Goal: Obtain resource: Download file/media

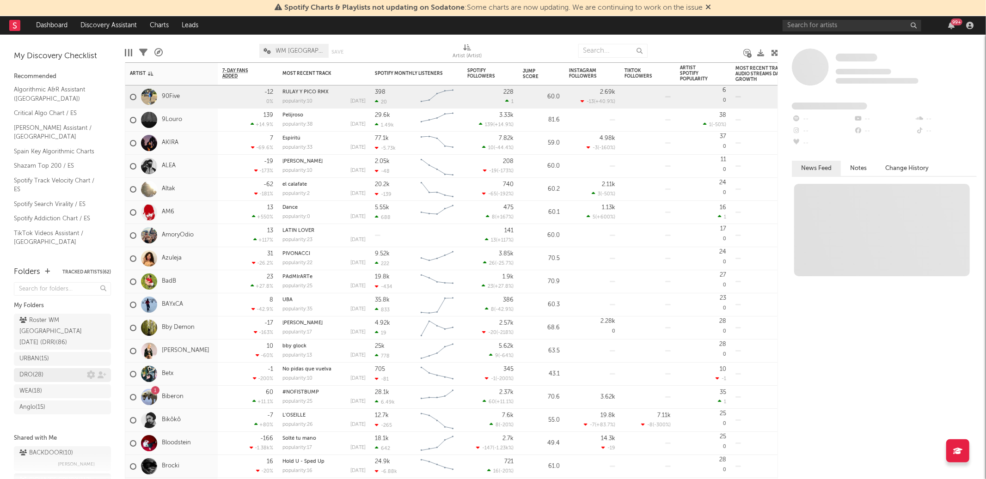
scroll to position [85, 0]
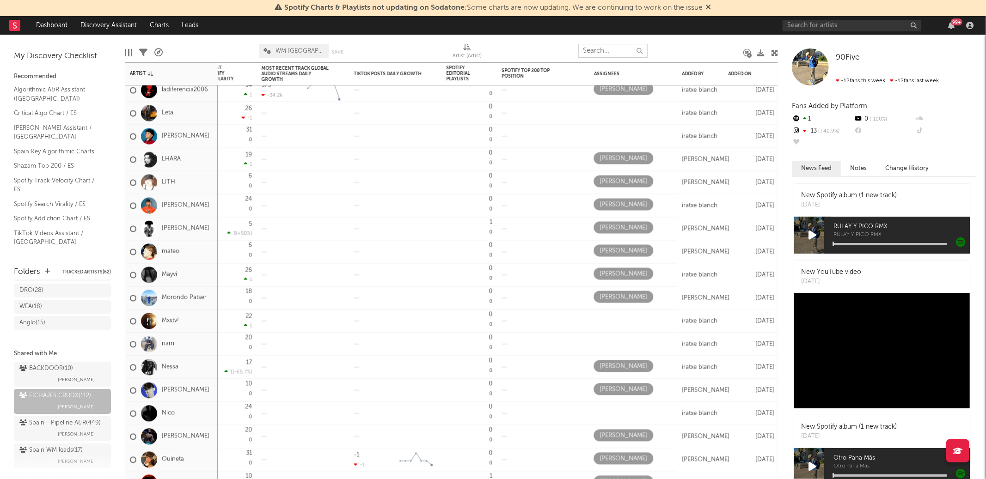
click at [621, 45] on input "text" at bounding box center [612, 51] width 69 height 14
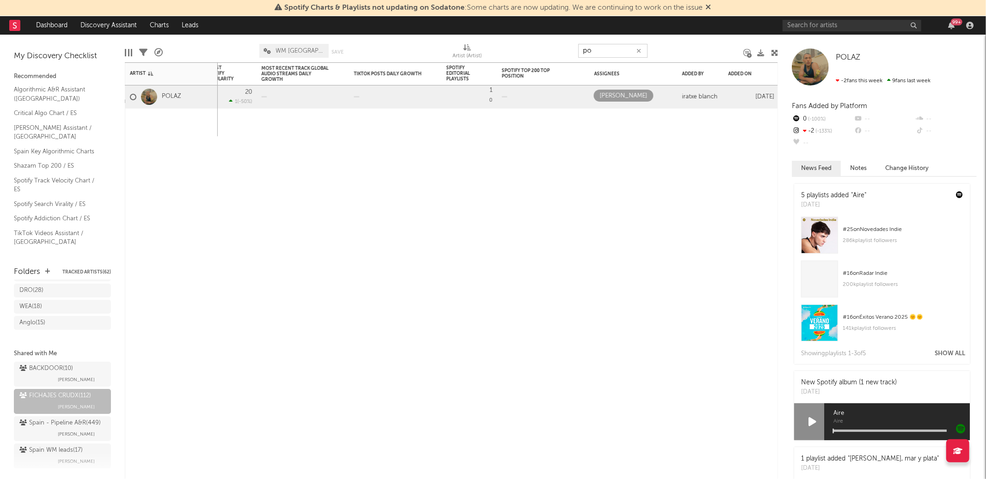
type input "p"
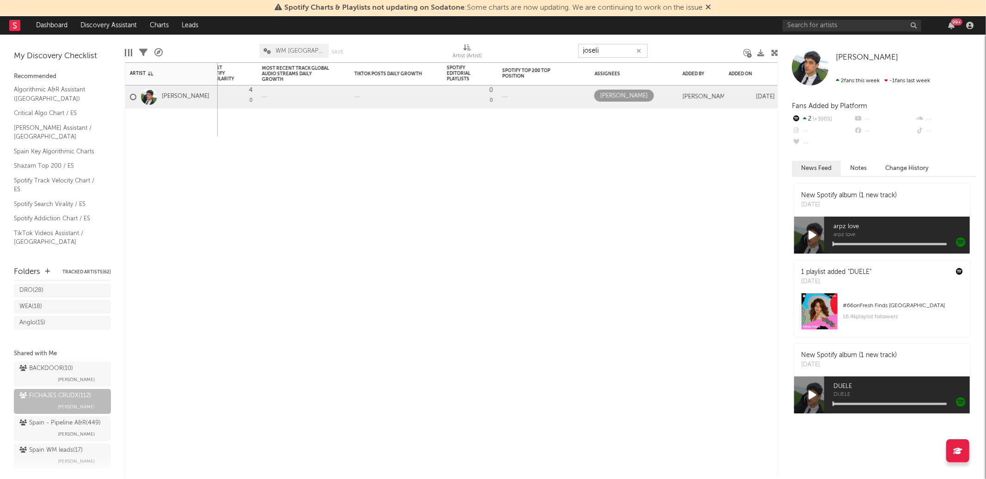
type input "joseli"
click at [258, 179] on div "Spotify Monthly Listeners 7d Change WoW % Change Spotify Followers 7d Change Wo…" at bounding box center [451, 270] width 653 height 417
click at [775, 56] on div at bounding box center [774, 52] width 7 height 7
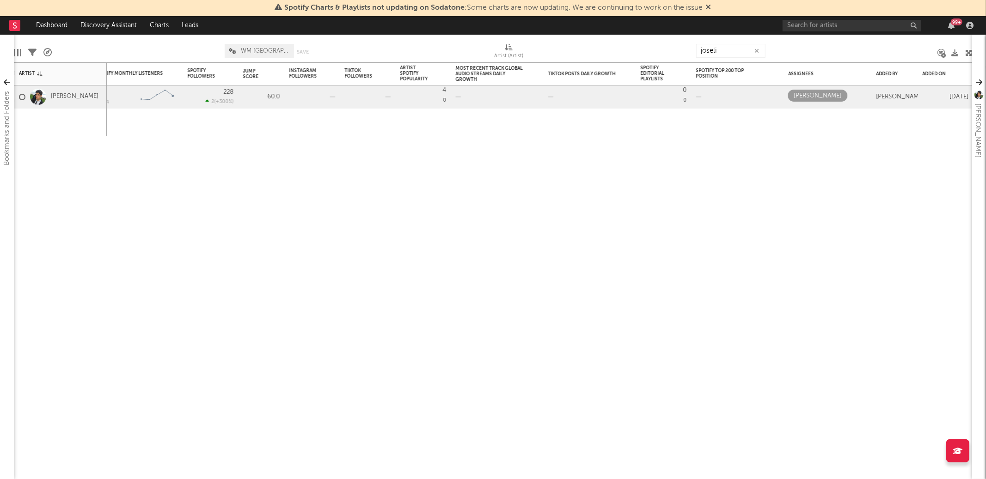
click at [758, 51] on icon "button" at bounding box center [757, 51] width 5 height 6
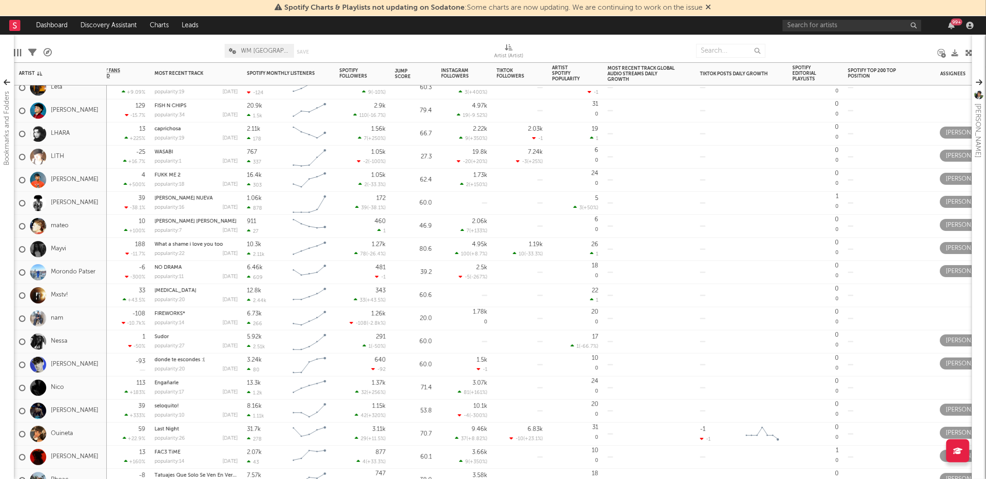
click at [253, 338] on div "5.92k" at bounding box center [254, 337] width 15 height 6
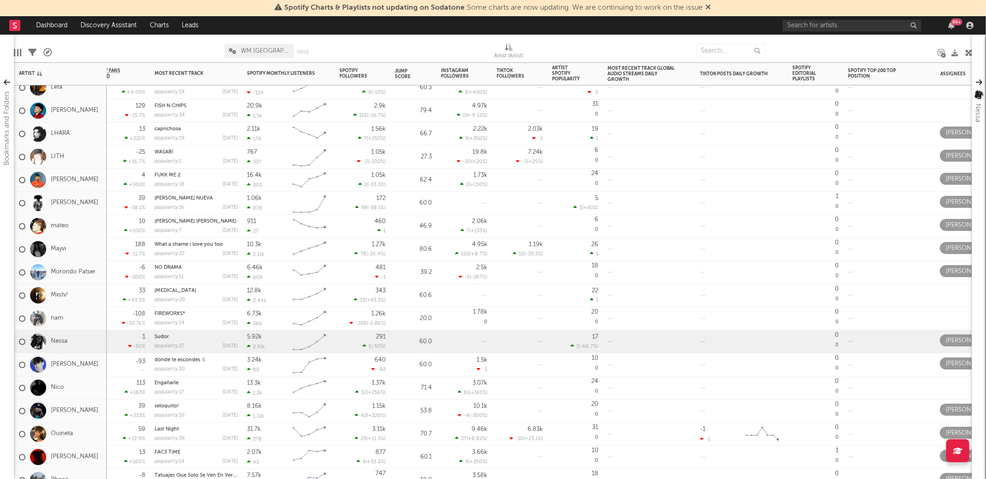
click at [257, 334] on div "5.92k" at bounding box center [254, 337] width 15 height 6
click at [267, 72] on div "Spotify Monthly Listeners" at bounding box center [281, 74] width 69 height 6
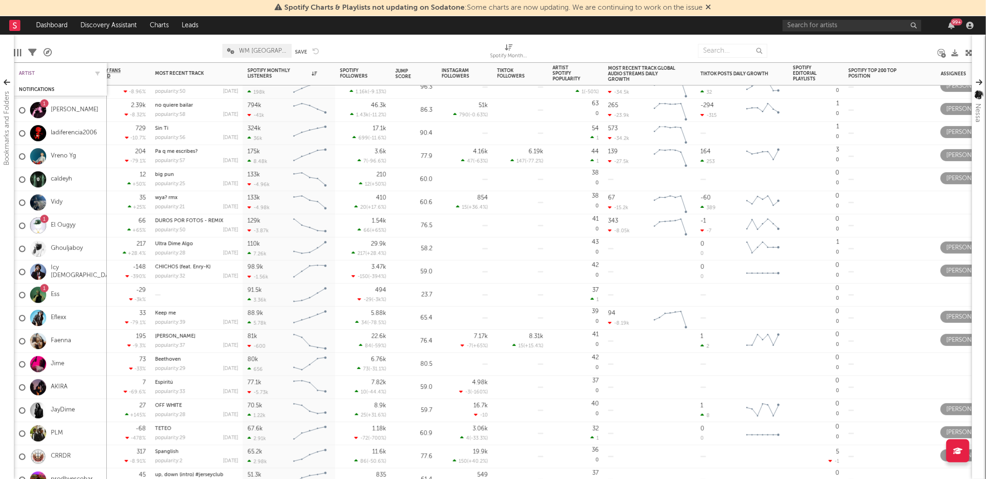
click at [22, 75] on div "Artist" at bounding box center [53, 74] width 69 height 6
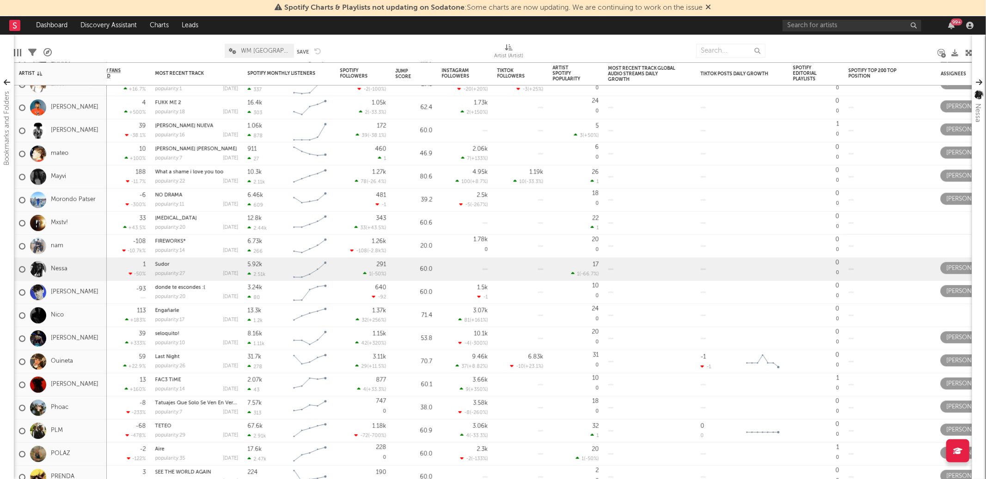
click at [42, 269] on div at bounding box center [38, 269] width 16 height 16
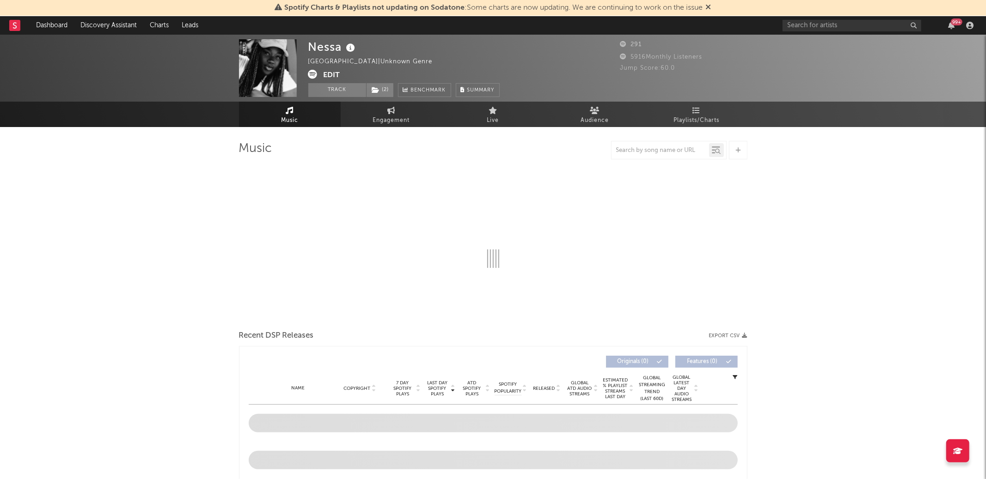
select select "1w"
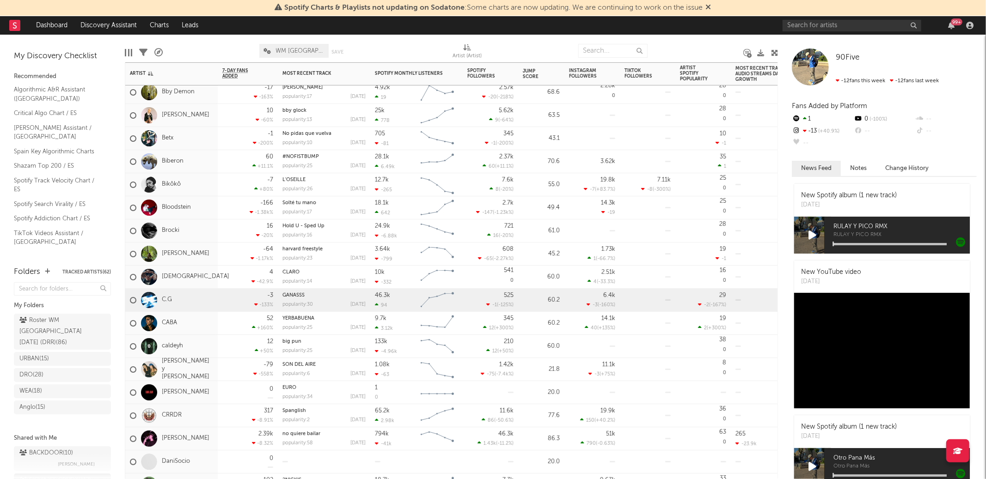
click at [378, 296] on div "46.3k" at bounding box center [382, 296] width 15 height 6
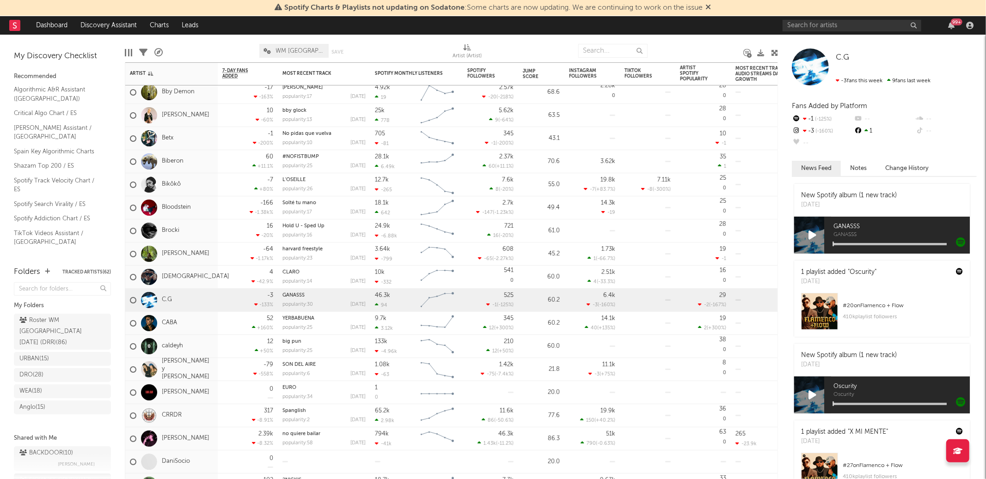
click at [856, 165] on button "Notes" at bounding box center [858, 168] width 35 height 15
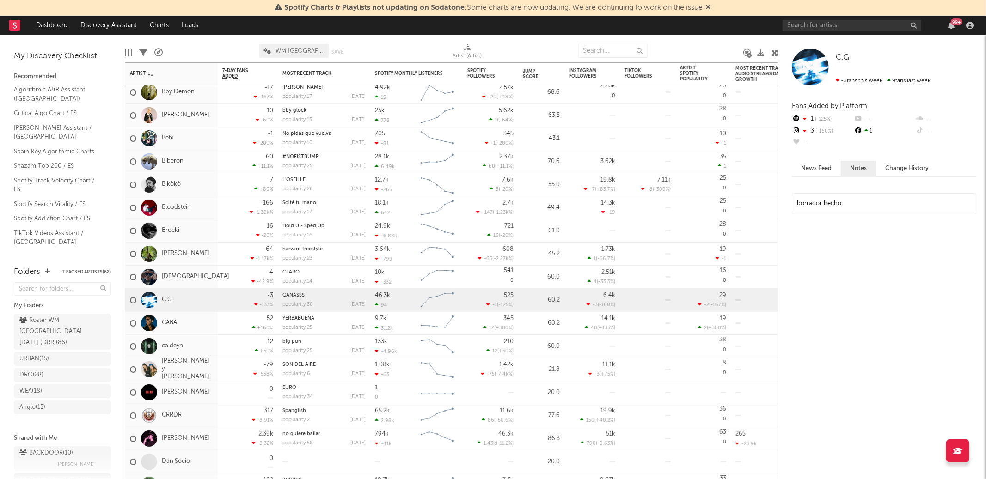
click at [913, 164] on button "Change History" at bounding box center [907, 168] width 62 height 15
click at [807, 164] on button "News Feed" at bounding box center [816, 168] width 49 height 15
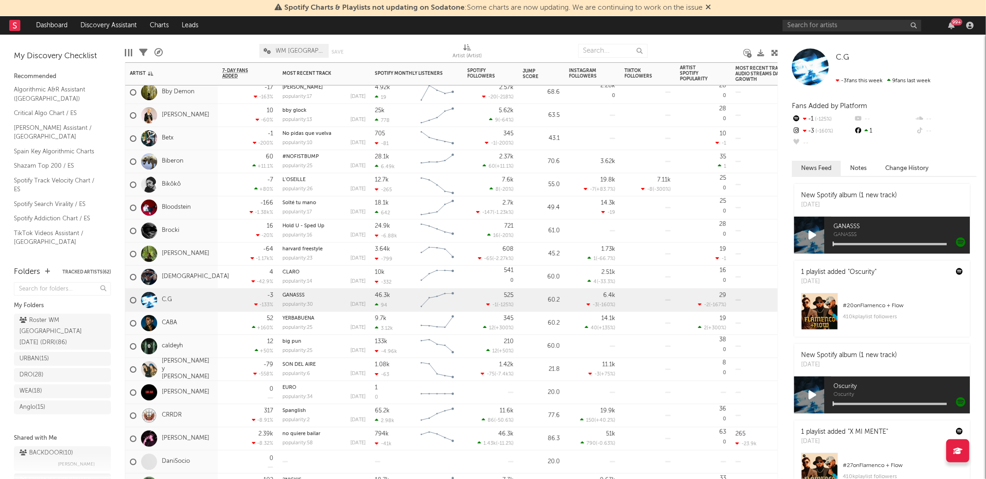
click at [380, 293] on div "46.3k" at bounding box center [382, 296] width 15 height 6
click at [383, 299] on div "46.3k 94" at bounding box center [396, 300] width 42 height 23
click at [135, 297] on label at bounding box center [133, 300] width 6 height 8
click at [130, 297] on input "checkbox" at bounding box center [130, 300] width 0 height 8
click at [132, 297] on label at bounding box center [133, 300] width 6 height 8
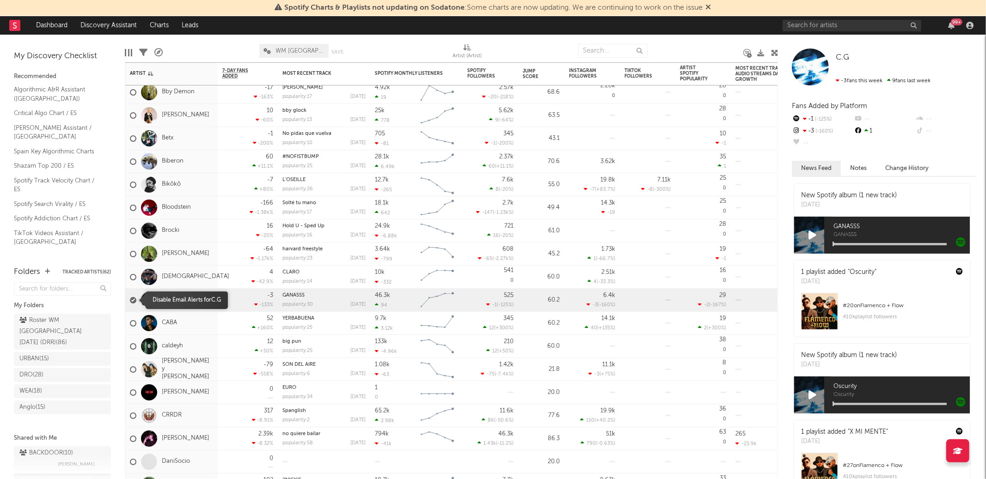
click at [130, 297] on input "checkbox" at bounding box center [130, 300] width 0 height 8
click at [179, 300] on div "C.G" at bounding box center [171, 300] width 92 height 23
click at [168, 299] on link "C.G" at bounding box center [167, 300] width 10 height 8
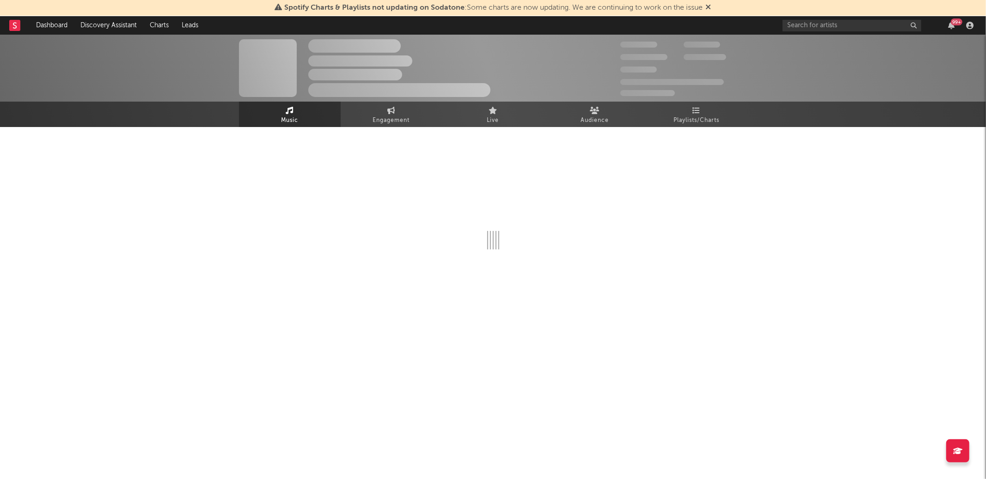
select select "1w"
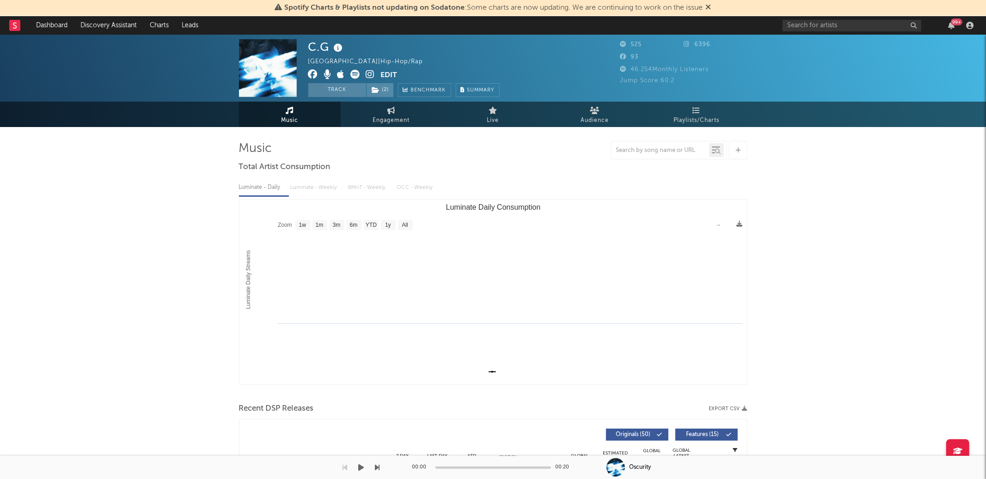
click at [648, 70] on span "46.254 Monthly Listeners" at bounding box center [664, 70] width 89 height 6
copy span "46.254"
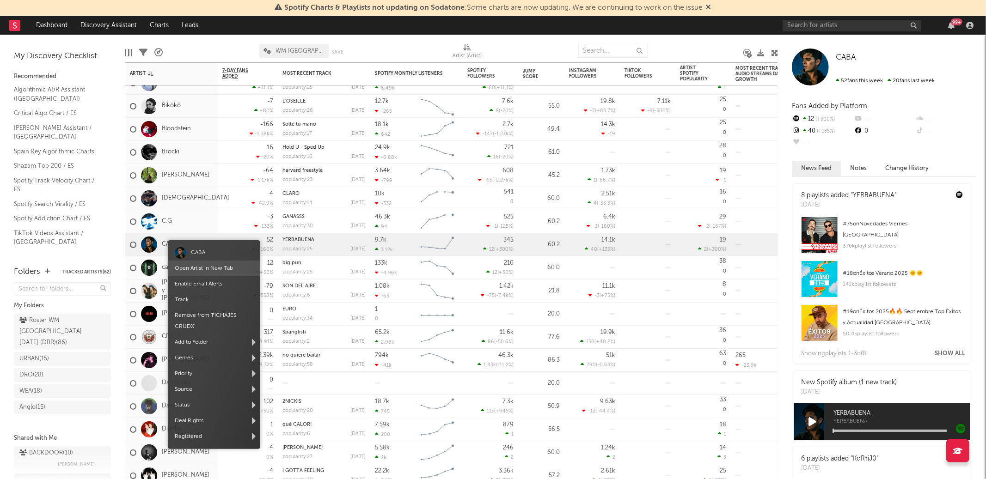
click at [198, 266] on link "Open Artist in New Tab" at bounding box center [204, 269] width 58 height 6
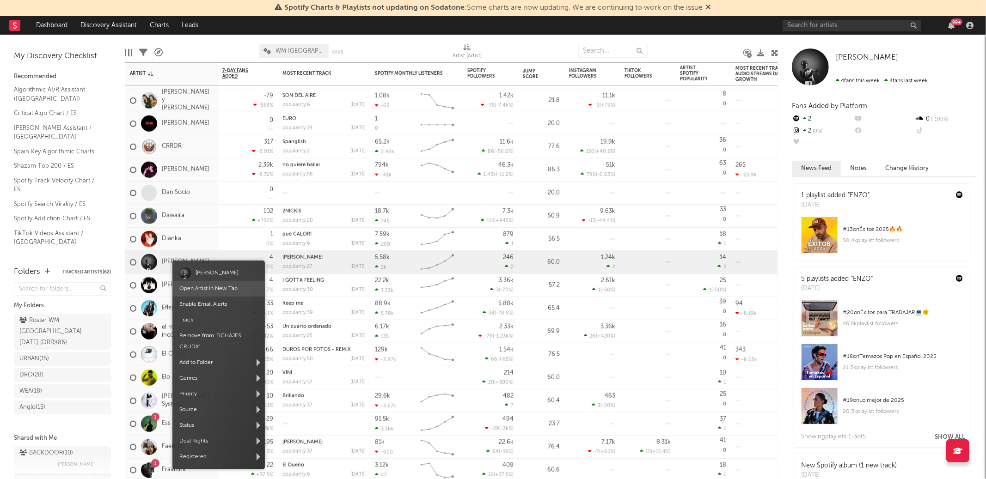
click at [207, 291] on span "Open Artist in New Tab" at bounding box center [218, 289] width 92 height 16
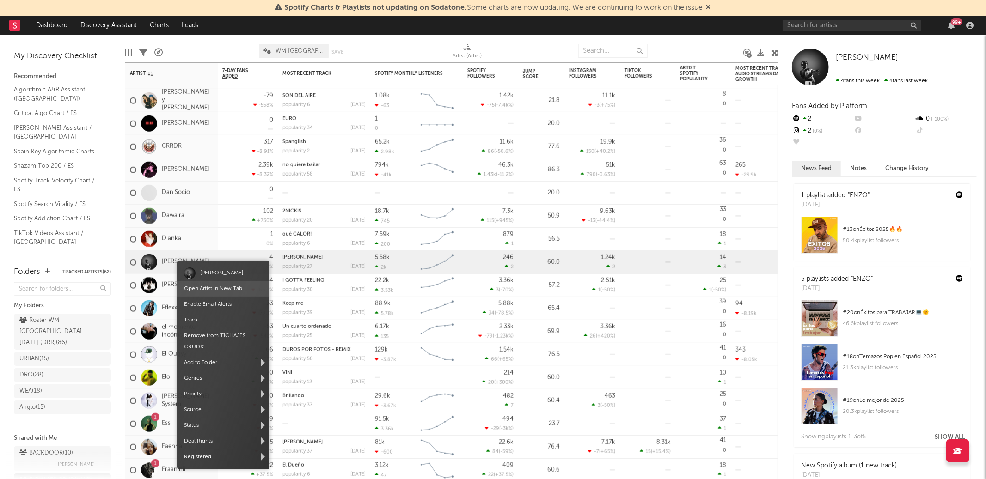
click at [225, 289] on link "Open Artist in New Tab" at bounding box center [213, 289] width 58 height 6
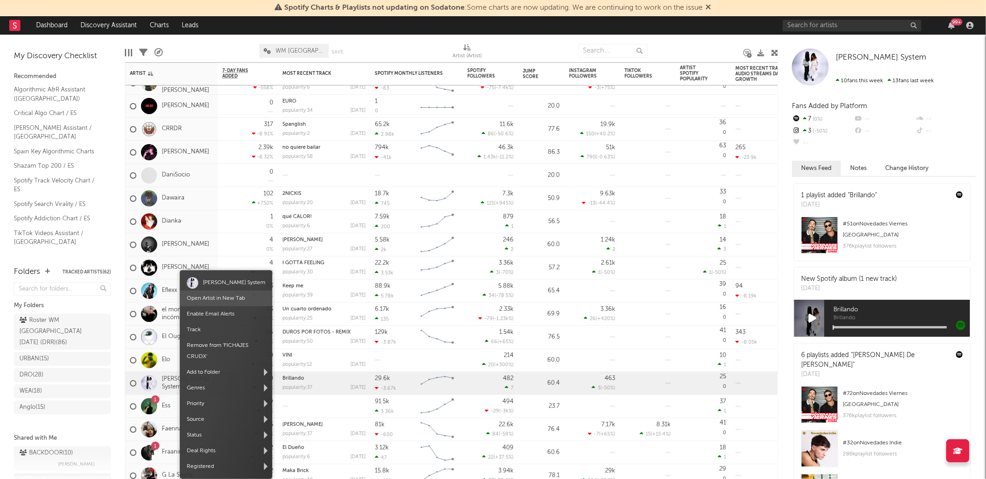
click at [238, 296] on link "Open Artist in New Tab" at bounding box center [216, 299] width 58 height 6
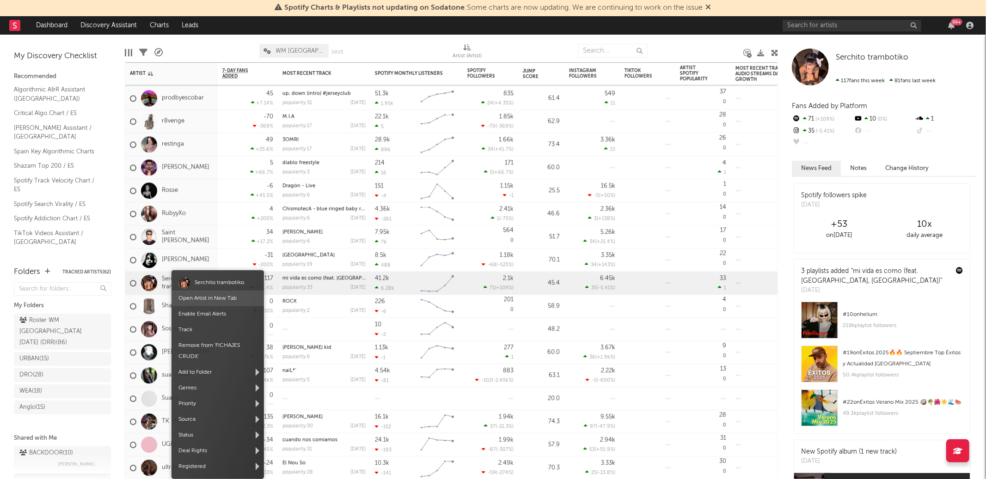
click at [192, 300] on link "Open Artist in New Tab" at bounding box center [207, 299] width 58 height 6
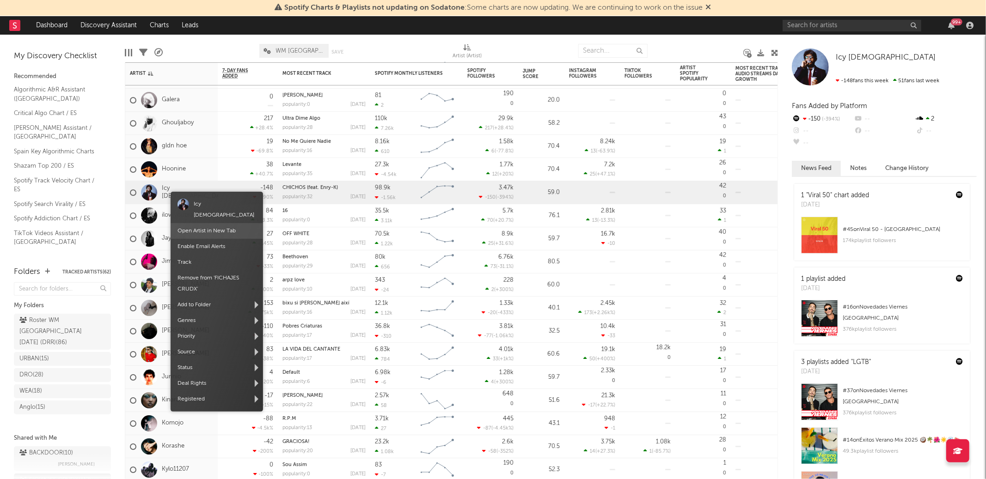
click at [198, 228] on link "Open Artist in New Tab" at bounding box center [206, 231] width 58 height 6
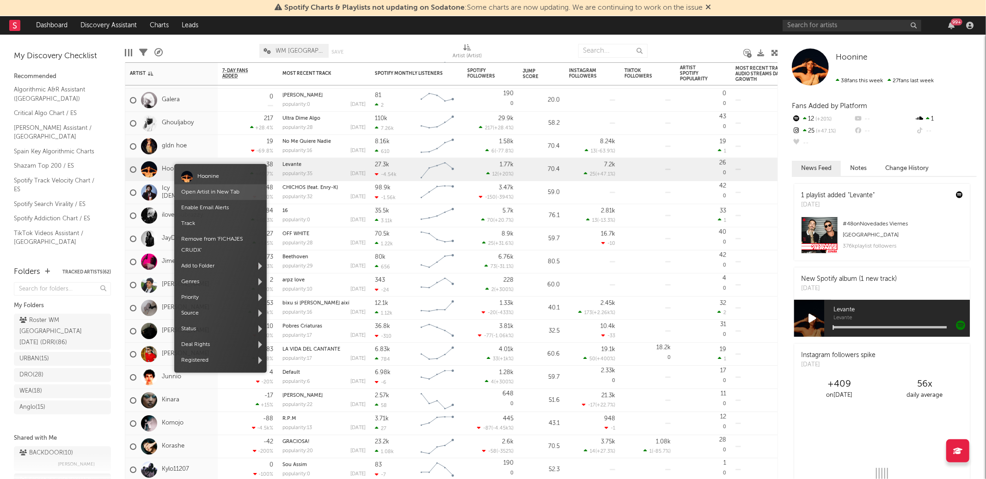
click at [213, 191] on link "Open Artist in New Tab" at bounding box center [210, 192] width 58 height 6
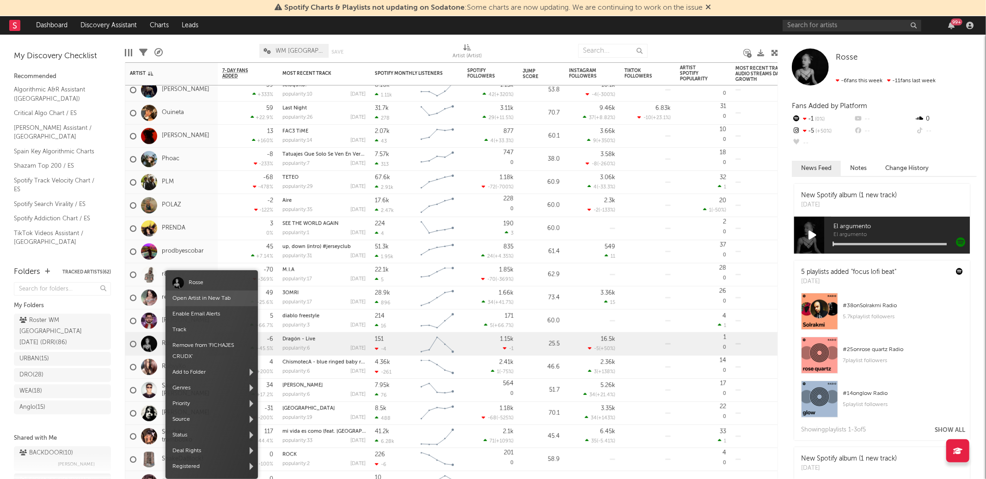
click at [201, 296] on link "Open Artist in New Tab" at bounding box center [201, 299] width 58 height 6
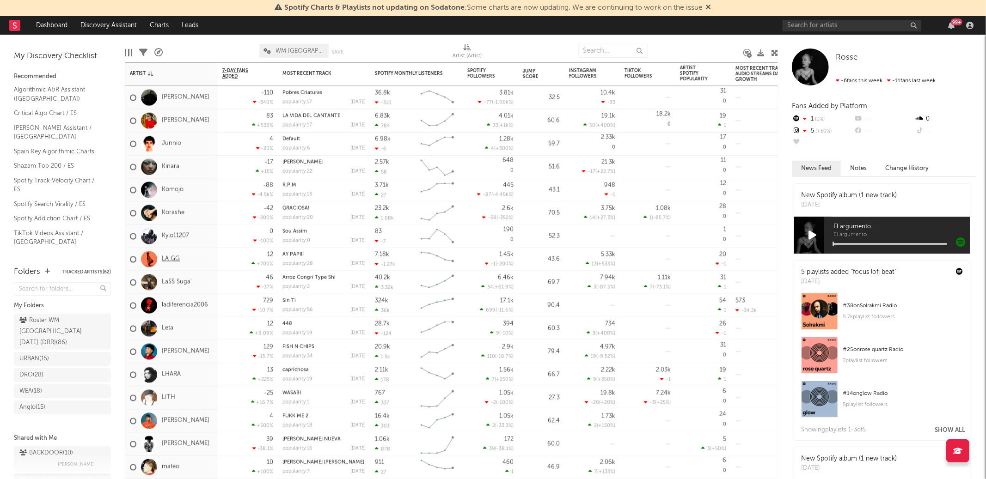
click at [173, 259] on link "LA GG" at bounding box center [171, 260] width 18 height 8
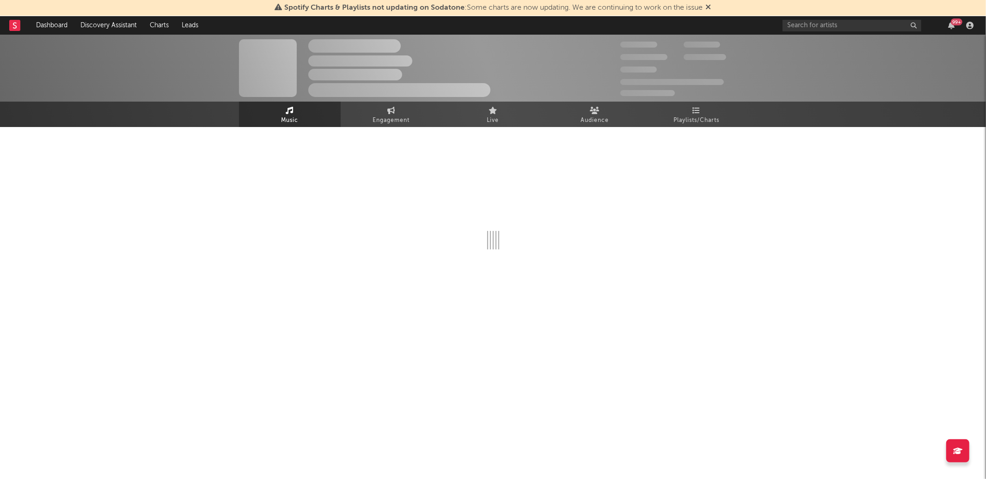
select select "1w"
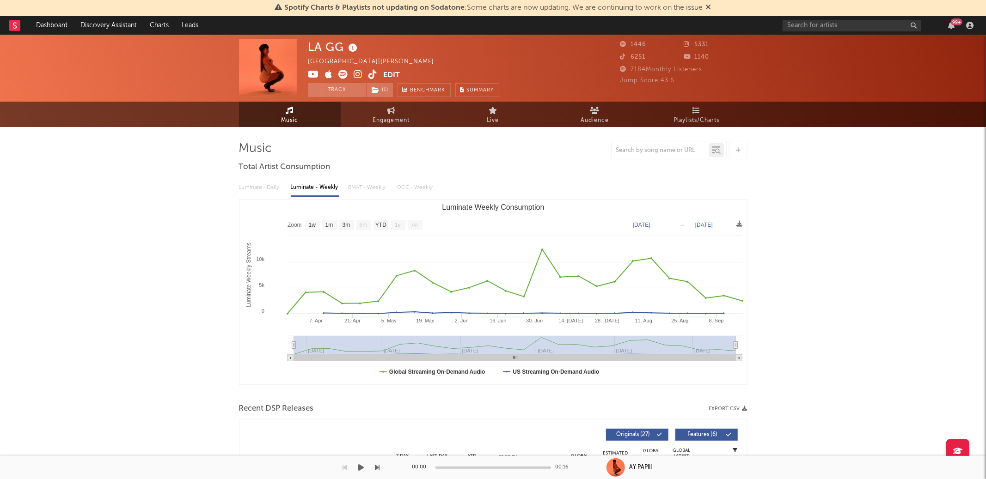
click at [634, 64] on div "7184 Monthly Listeners" at bounding box center [683, 69] width 127 height 11
click at [634, 68] on span "7184 Monthly Listeners" at bounding box center [661, 70] width 82 height 6
copy span "7184"
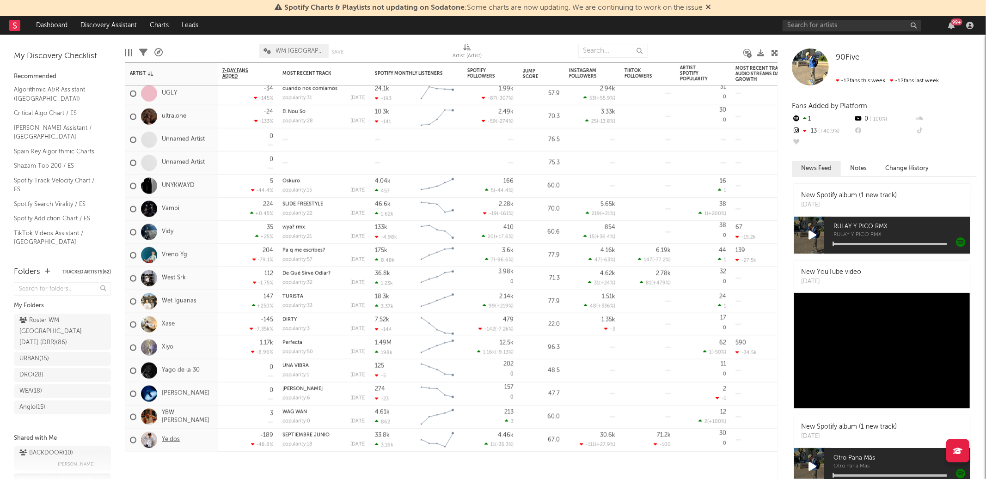
click at [176, 438] on link "Yeidos" at bounding box center [171, 440] width 18 height 8
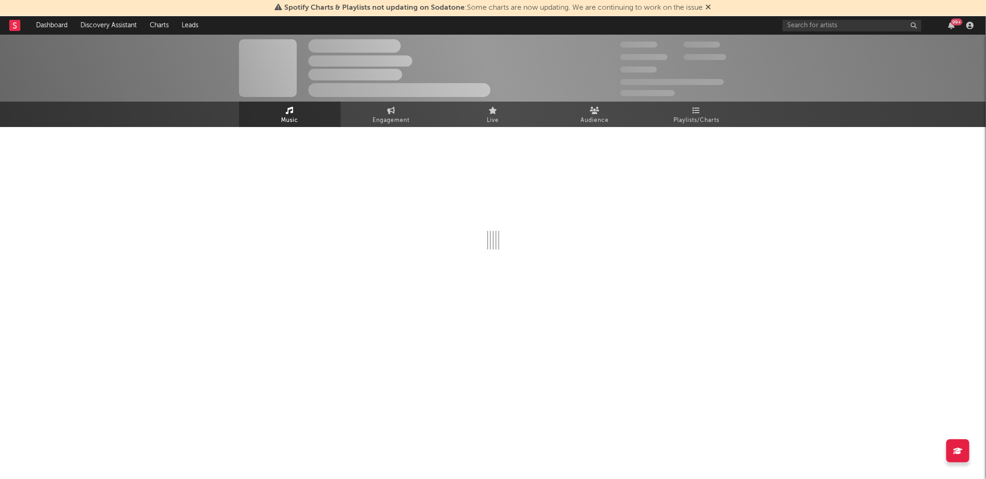
select select "1w"
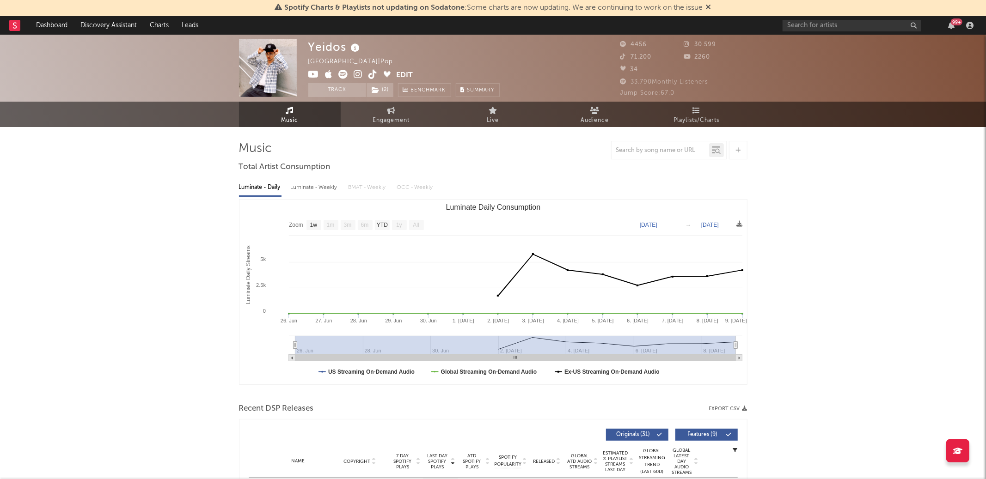
click at [634, 80] on span "33.790 Monthly Listeners" at bounding box center [664, 82] width 88 height 6
copy span "33.790"
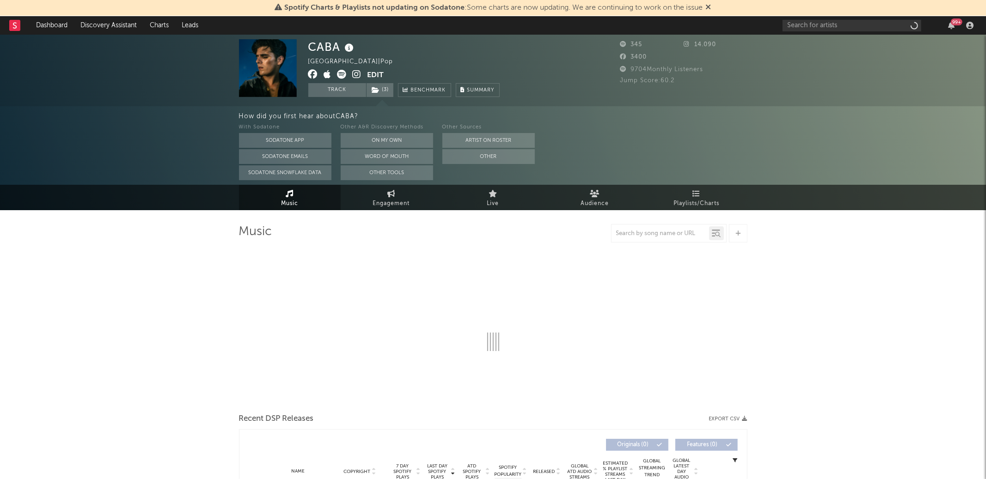
select select "1w"
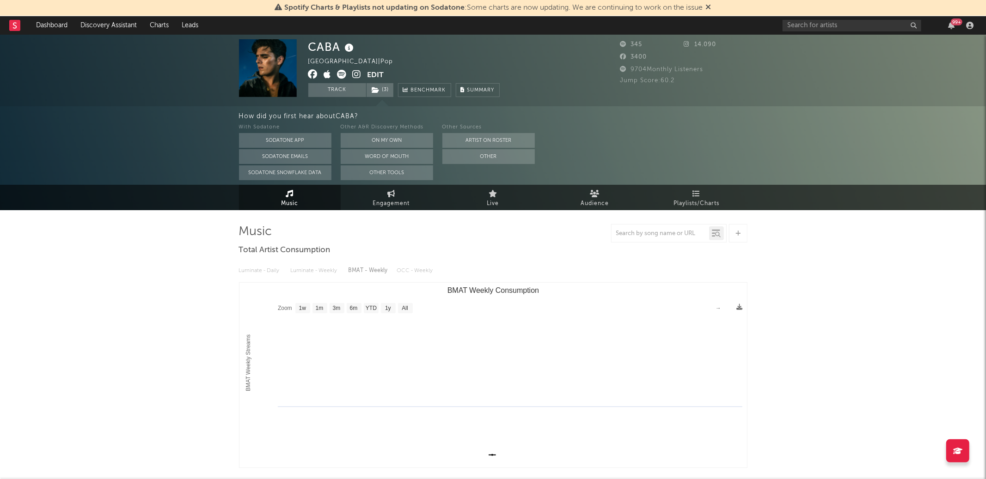
click at [641, 67] on span "9704 Monthly Listeners" at bounding box center [661, 70] width 83 height 6
copy span "9704"
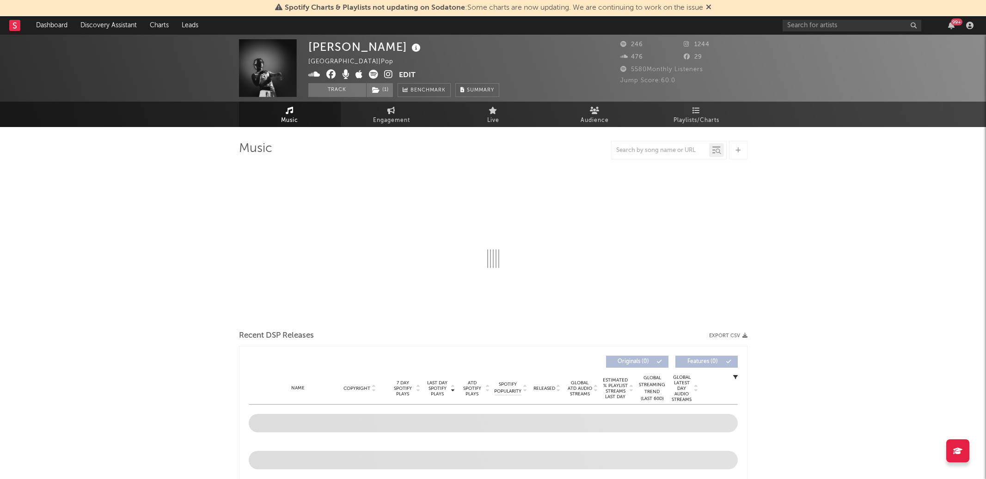
select select "6m"
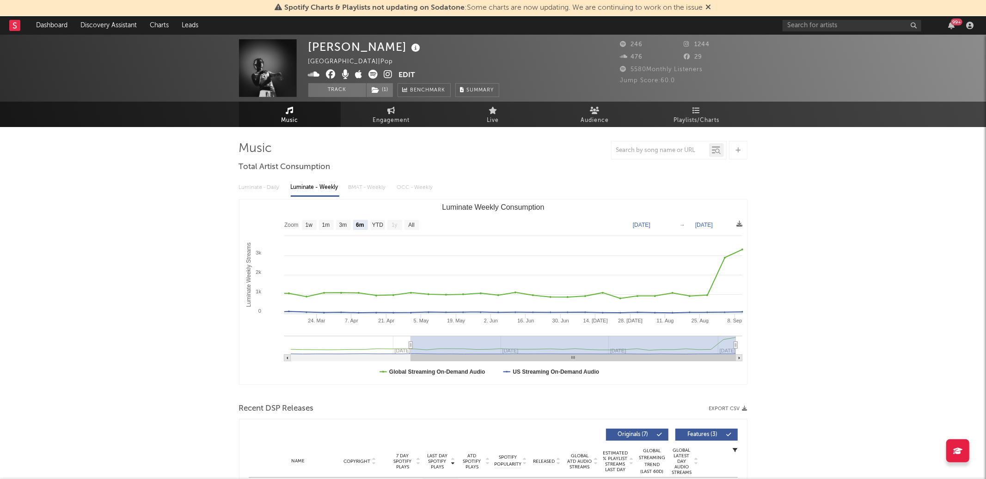
click at [643, 67] on span "5580 Monthly Listeners" at bounding box center [661, 70] width 83 height 6
copy span "5580"
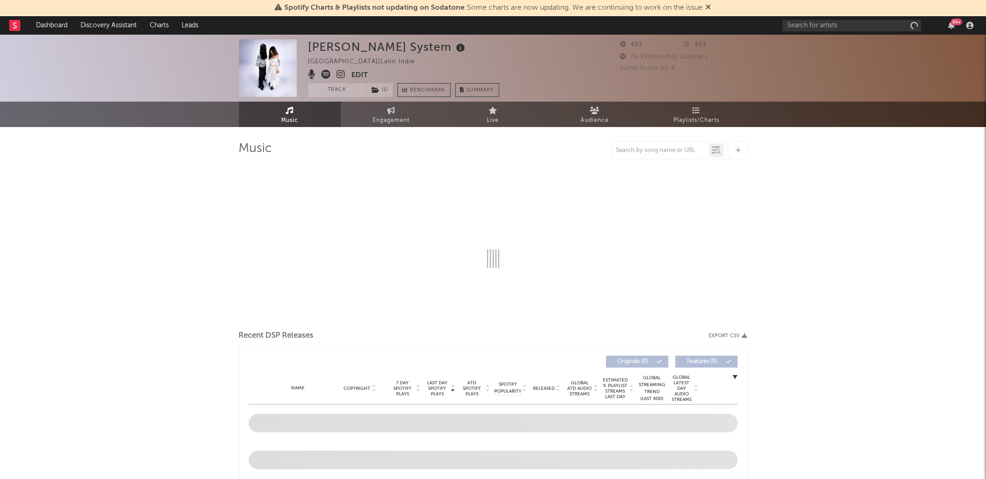
select select "6m"
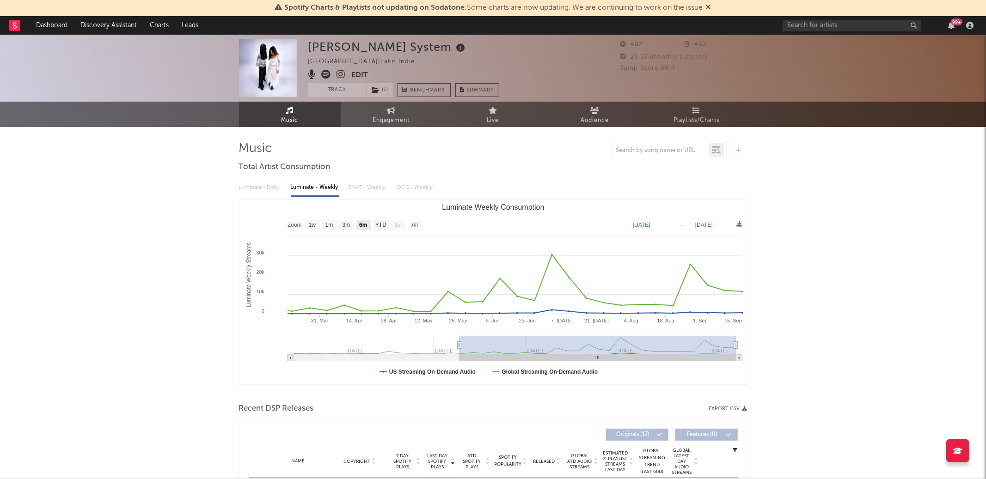
click at [640, 56] on span "29.595 Monthly Listeners" at bounding box center [664, 57] width 88 height 6
copy span "29.595"
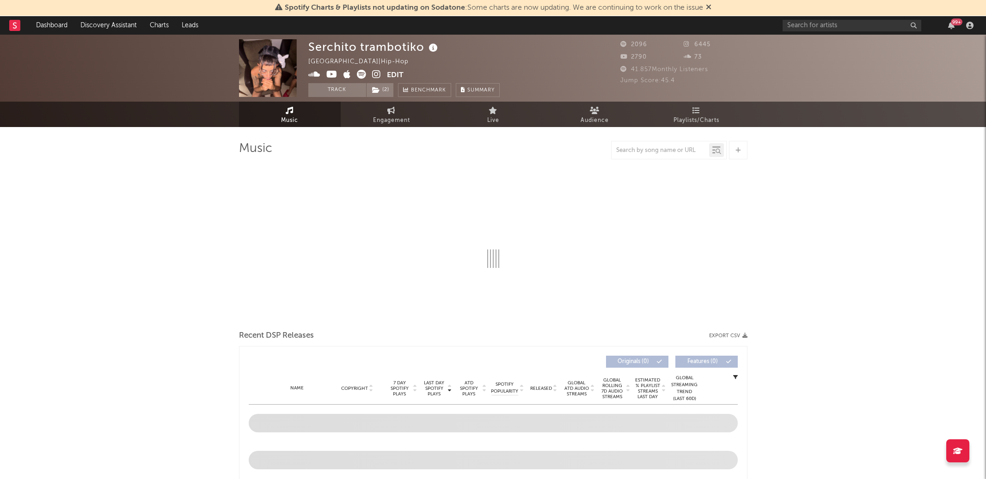
select select "6m"
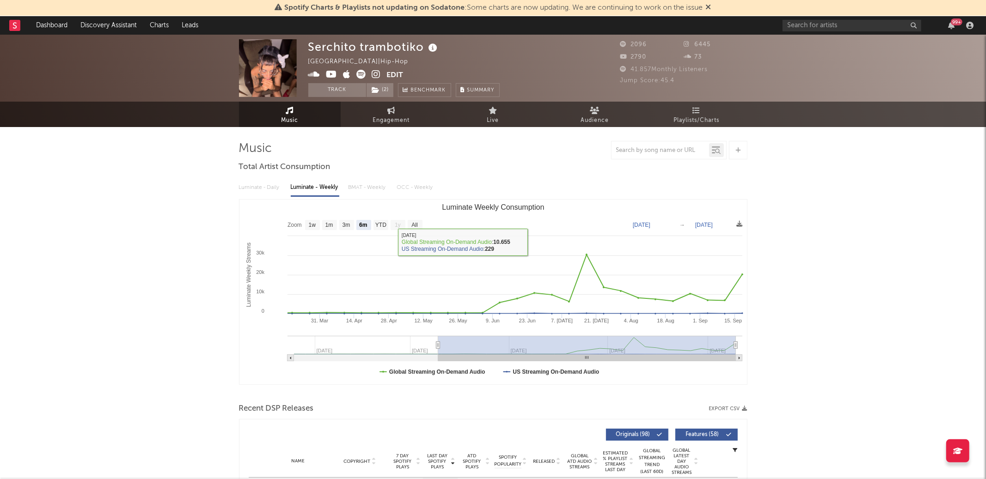
click at [637, 67] on span "41.857 Monthly Listeners" at bounding box center [664, 70] width 88 height 6
copy span "41.857"
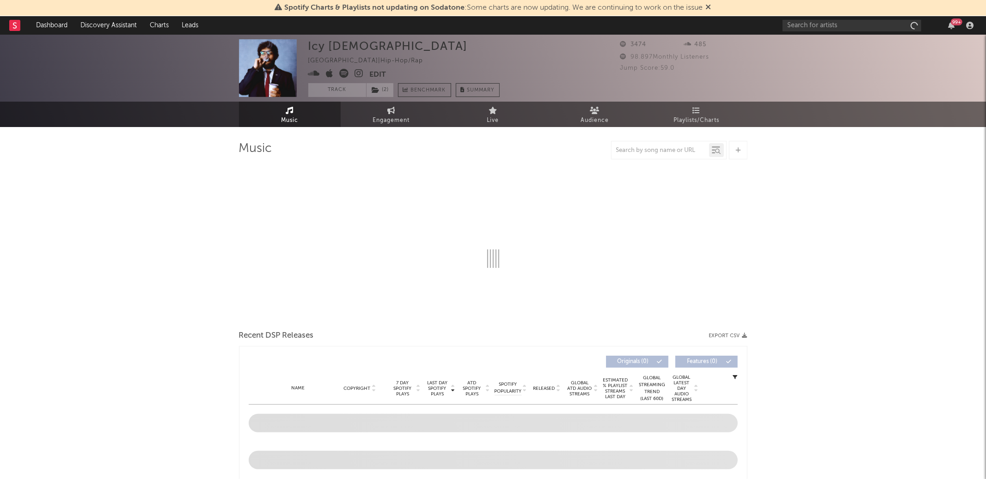
select select "6m"
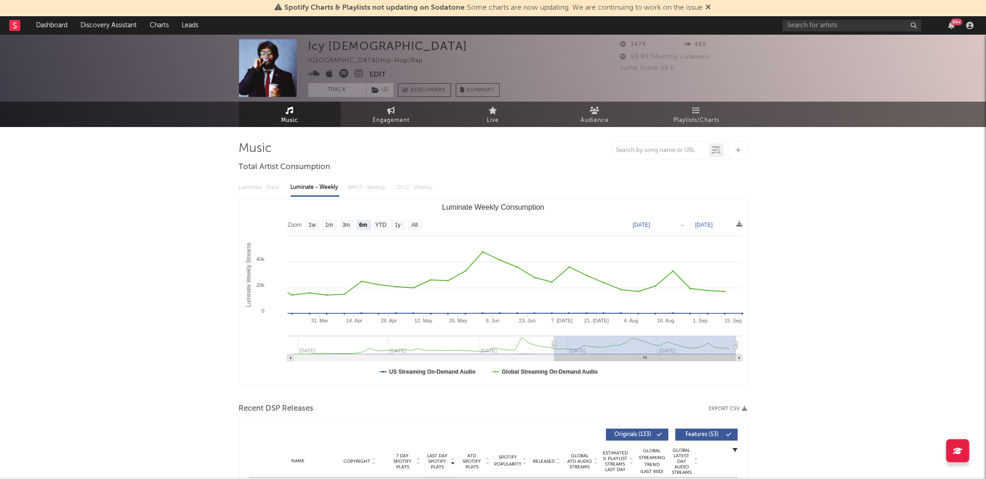
click at [638, 57] on span "98.897 Monthly Listeners" at bounding box center [664, 57] width 89 height 6
copy span "98.897"
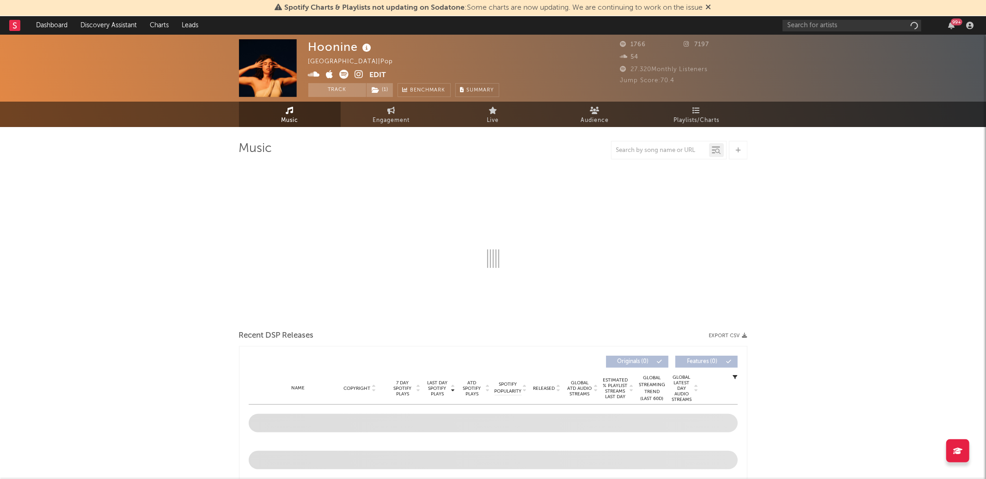
select select "6m"
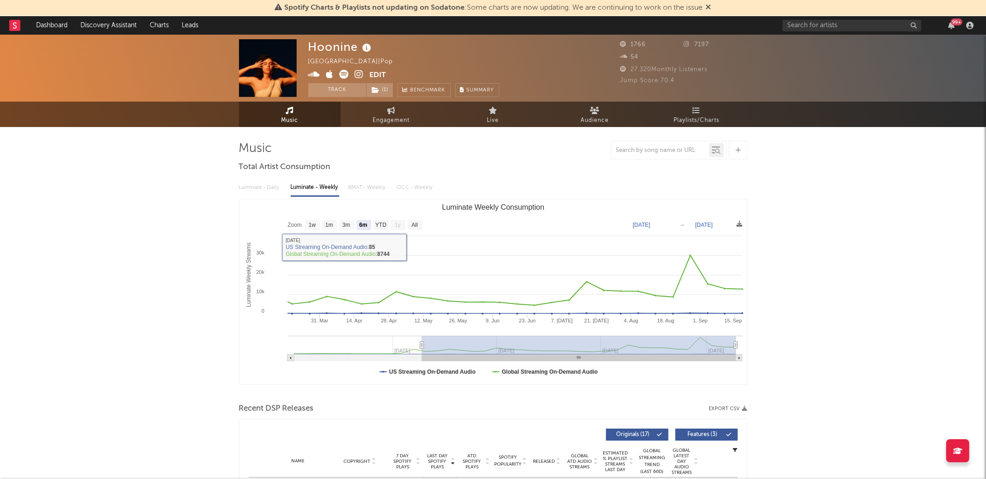
click at [636, 67] on span "27.320 Monthly Listeners" at bounding box center [664, 70] width 88 height 6
copy span "27.320"
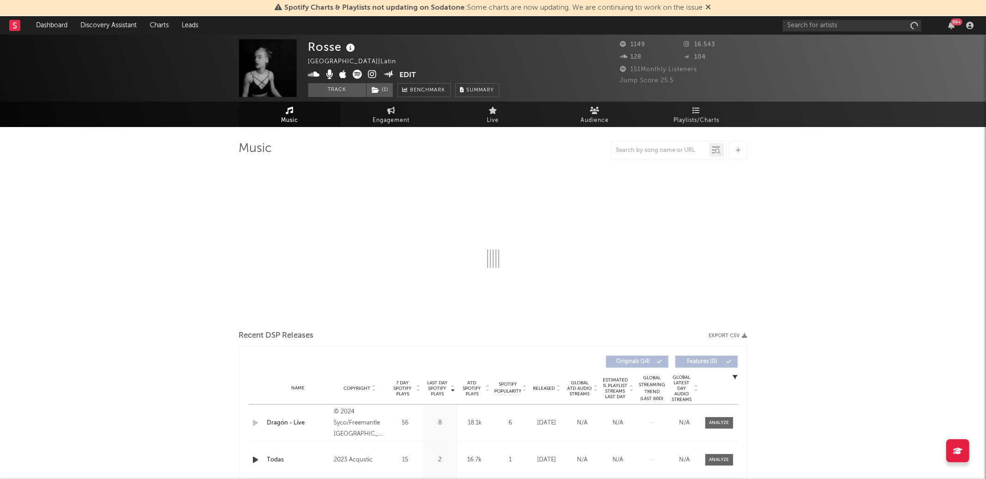
select select "1w"
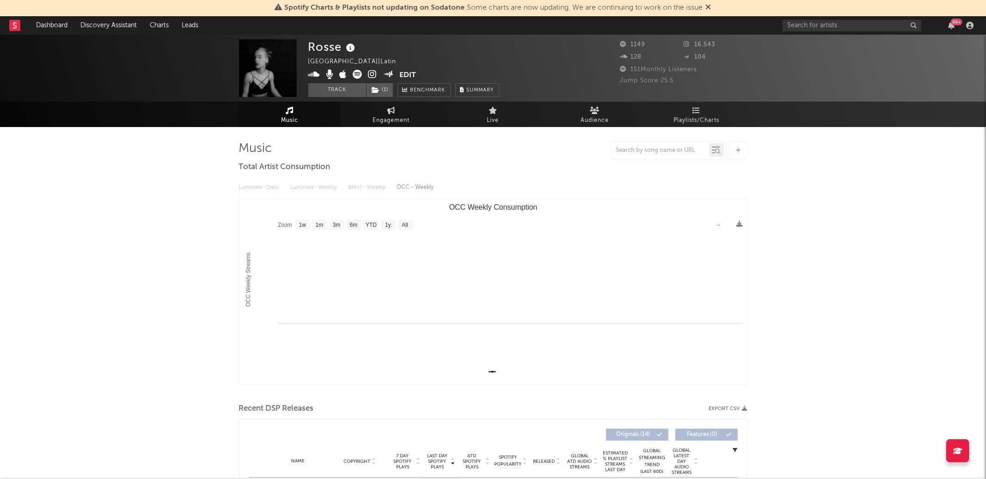
click at [636, 67] on span "151 Monthly Listeners" at bounding box center [658, 70] width 77 height 6
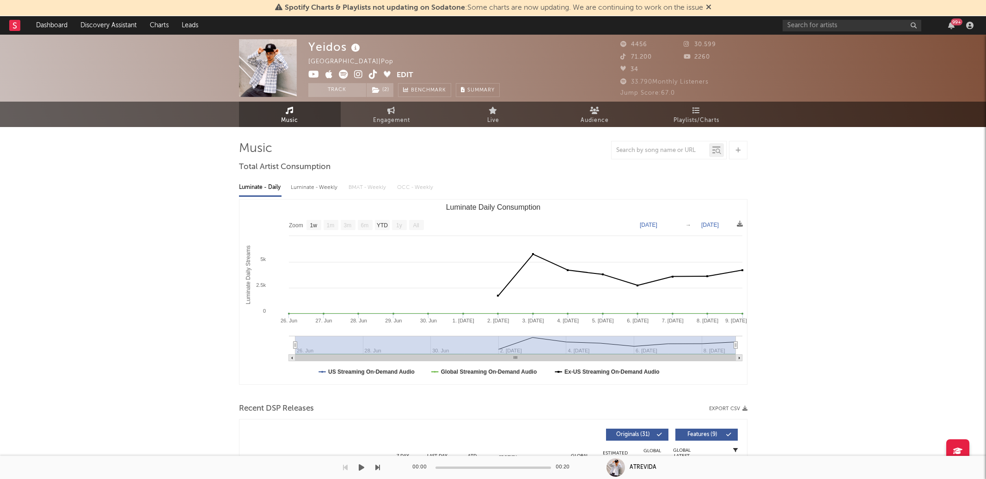
select select "1w"
click at [825, 26] on input "text" at bounding box center [851, 26] width 139 height 12
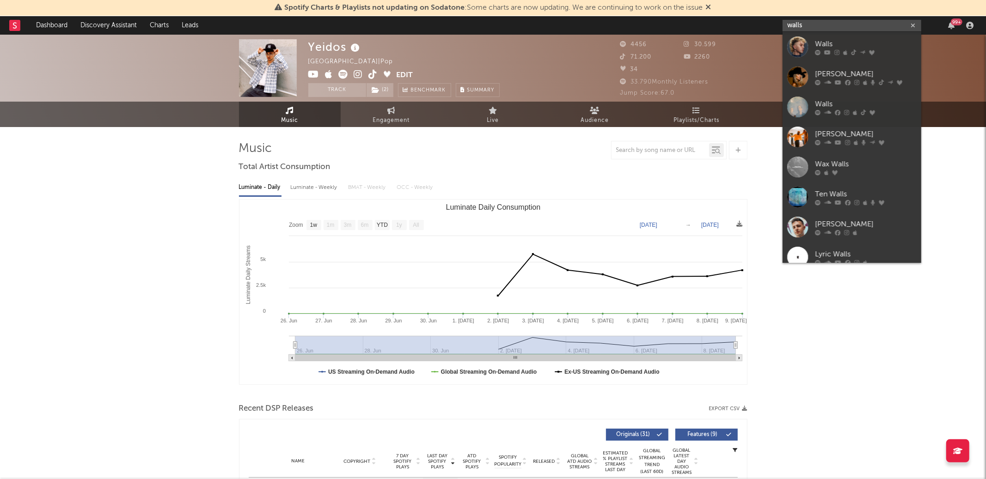
type input "walls"
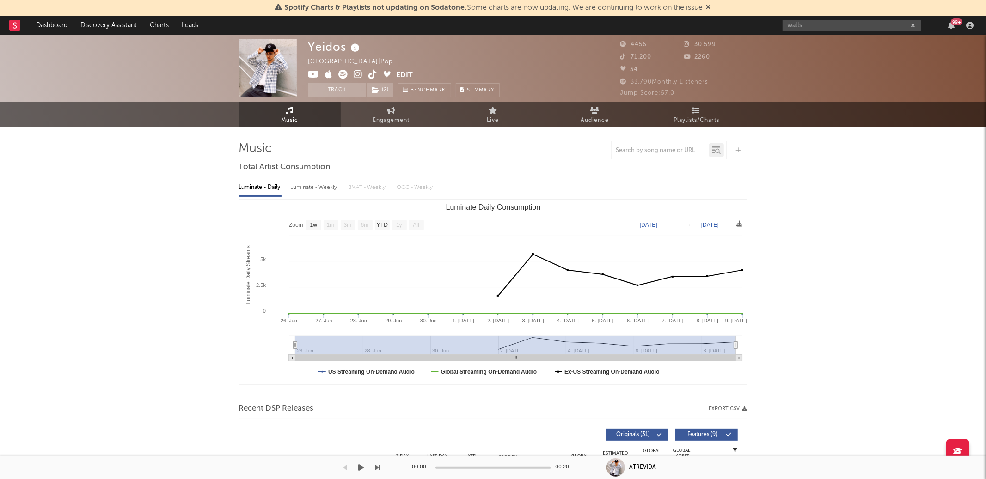
click at [642, 55] on span "71.200" at bounding box center [635, 57] width 31 height 6
click at [803, 26] on input "walls" at bounding box center [851, 26] width 139 height 12
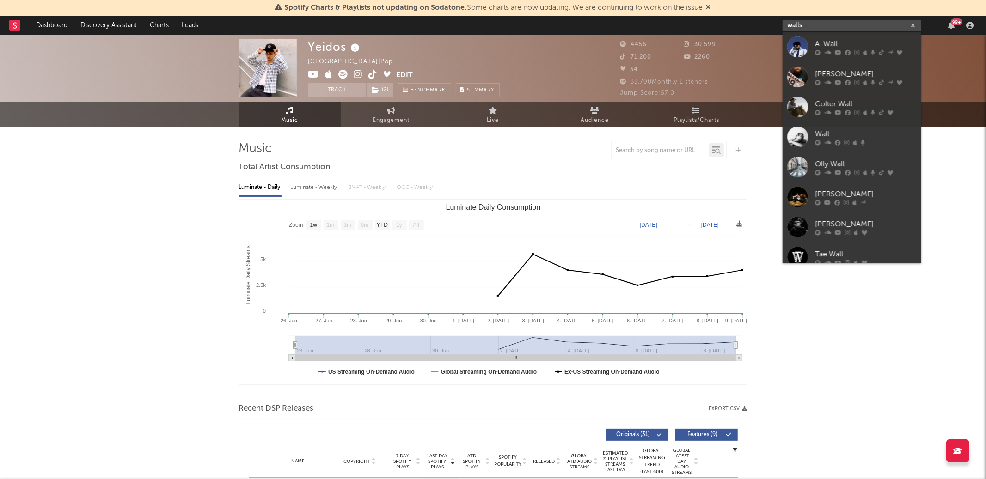
click at [830, 23] on input "walls" at bounding box center [851, 26] width 139 height 12
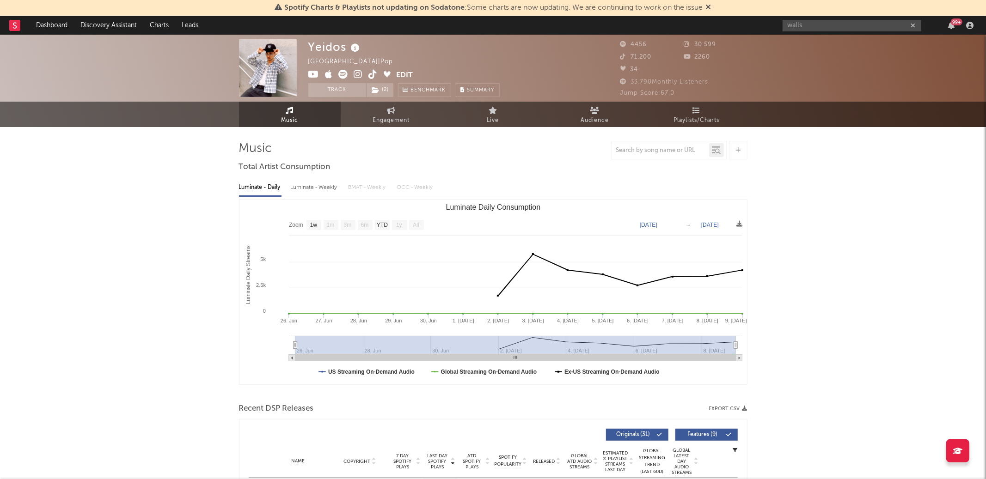
click at [825, 18] on div "walls 99 +" at bounding box center [879, 25] width 194 height 18
click at [709, 6] on icon at bounding box center [709, 6] width 6 height 7
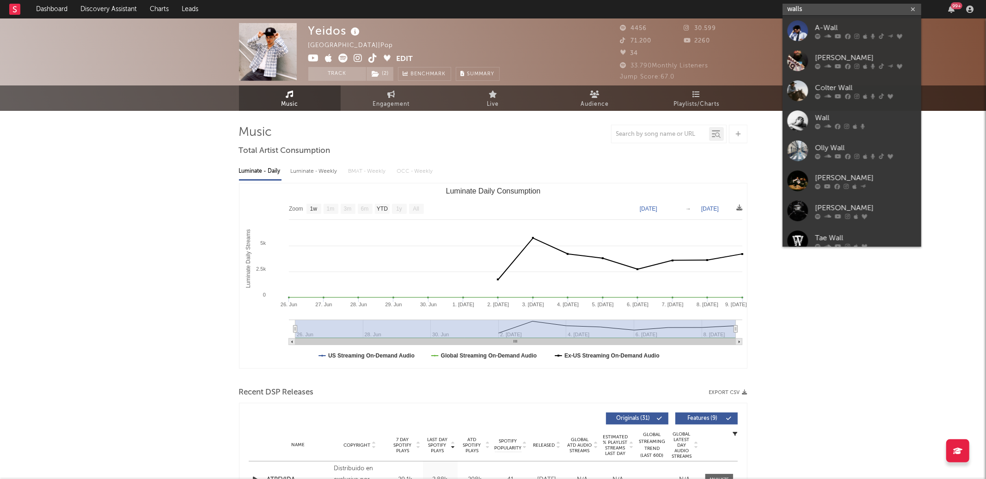
click at [813, 12] on input "walls" at bounding box center [851, 10] width 139 height 12
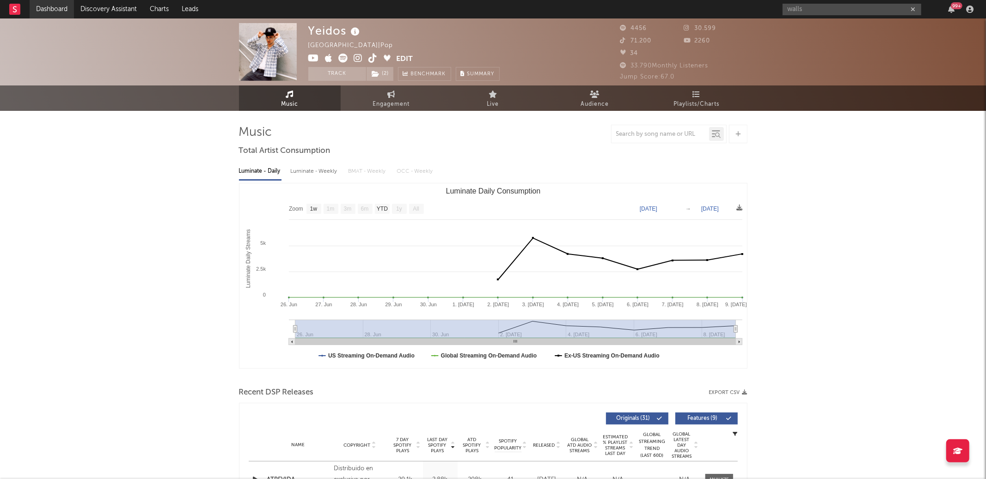
click at [42, 11] on link "Dashboard" at bounding box center [52, 9] width 44 height 18
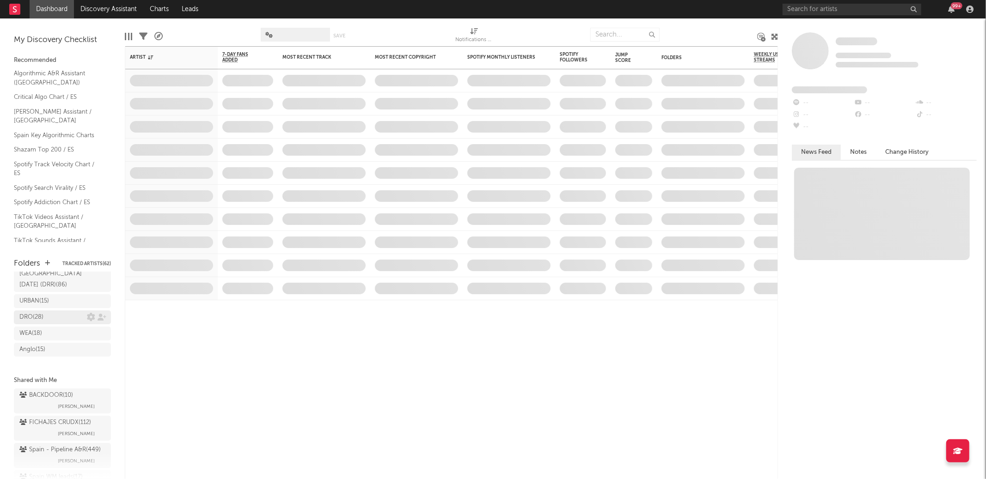
scroll to position [77, 0]
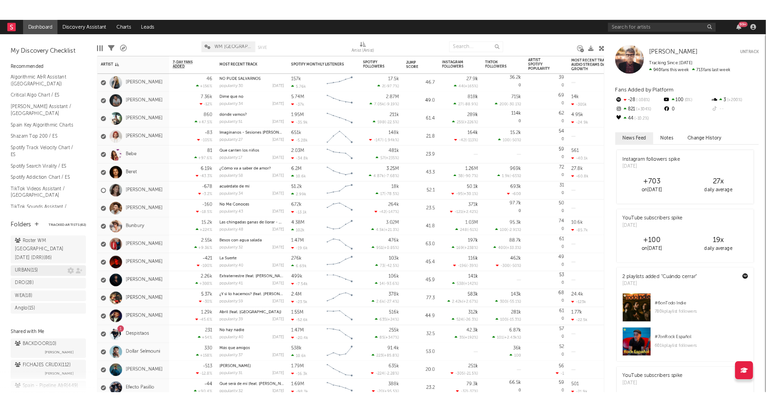
scroll to position [16, 0]
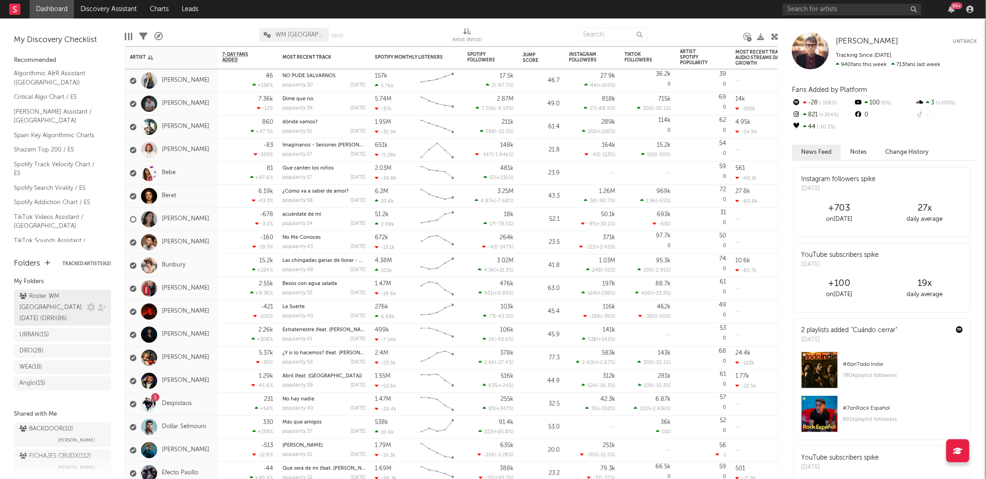
click at [60, 299] on div "Roster WM [GEOGRAPHIC_DATA] [DATE] (DRR) ( 86 )" at bounding box center [62, 308] width 97 height 36
click at [34, 299] on div "Roster WM [GEOGRAPHIC_DATA] [DATE] (DRR) ( 86 )" at bounding box center [51, 307] width 65 height 33
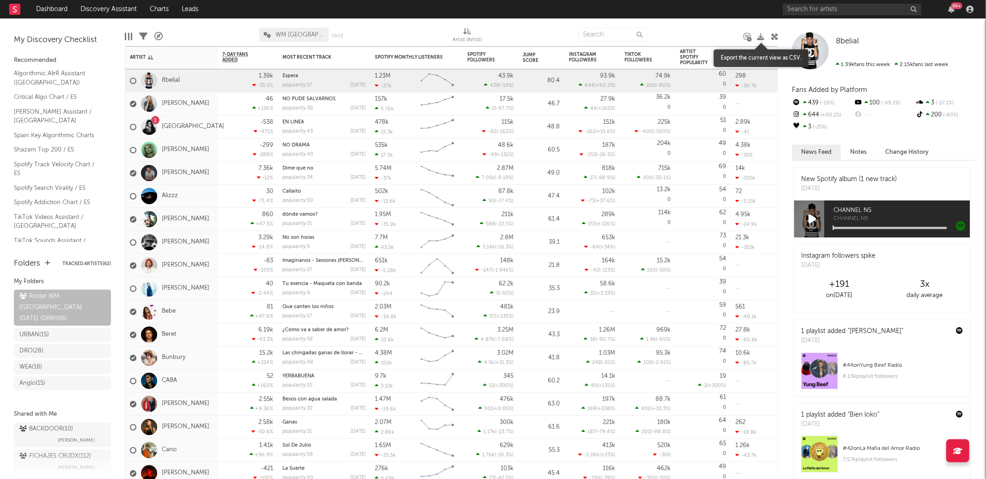
click at [758, 36] on icon at bounding box center [760, 36] width 7 height 7
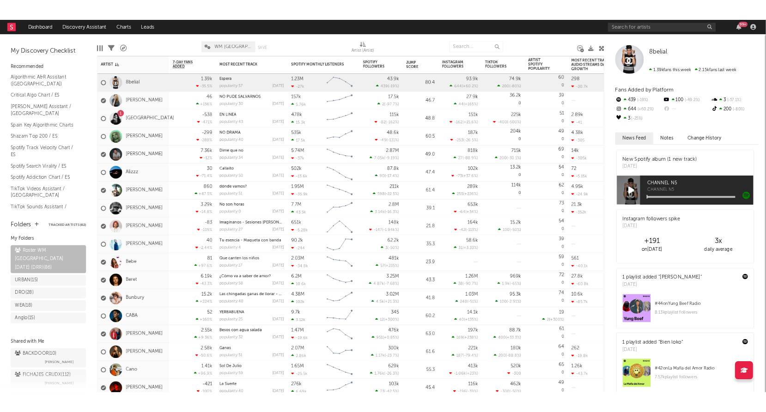
scroll to position [16, 0]
